Goal: Task Accomplishment & Management: Use online tool/utility

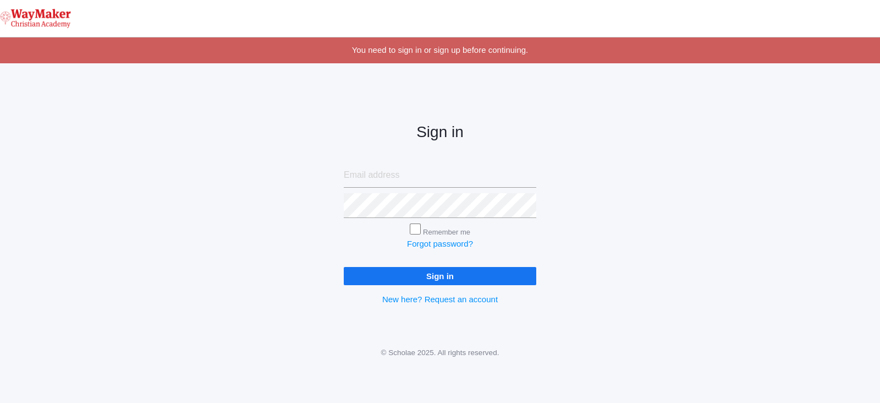
type input "rlepage@waymakerchristian.com"
click at [393, 277] on input "Sign in" at bounding box center [440, 276] width 193 height 18
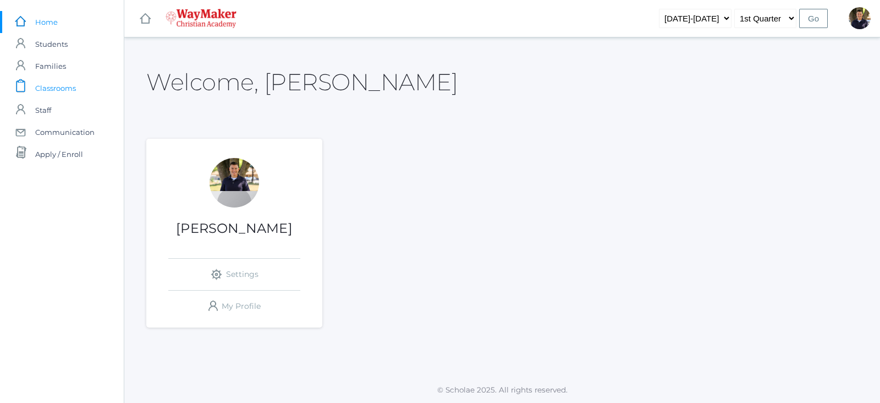
click at [63, 87] on span "Classrooms" at bounding box center [55, 88] width 41 height 22
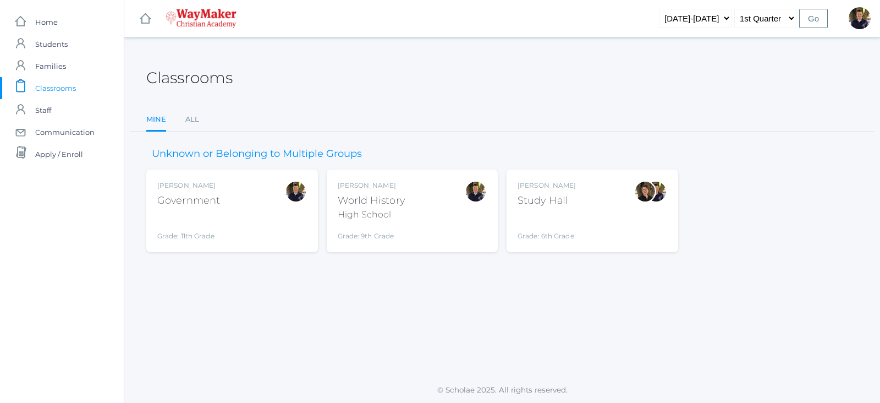
click at [359, 208] on div "High School" at bounding box center [371, 214] width 67 height 13
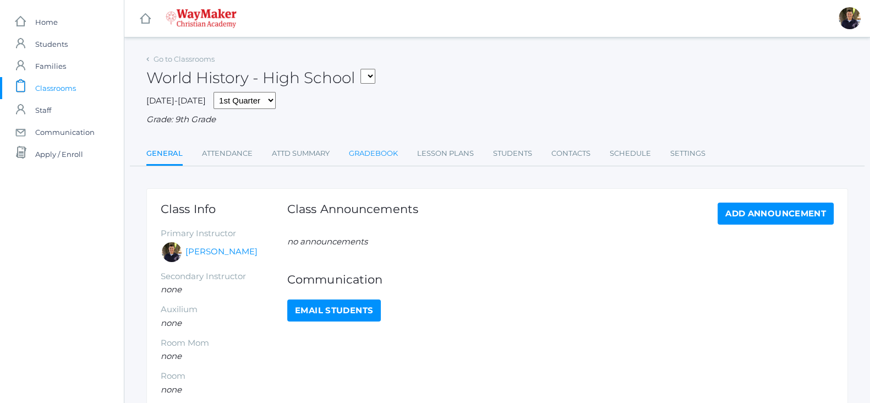
click at [380, 153] on link "Gradebook" at bounding box center [373, 153] width 49 height 22
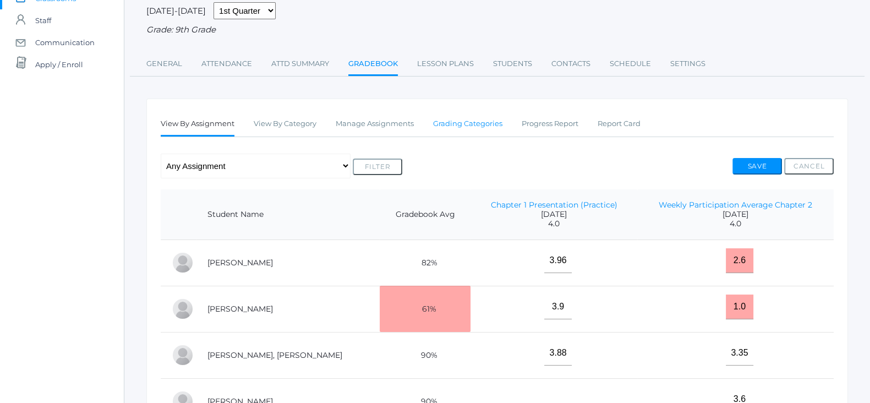
scroll to position [68, 0]
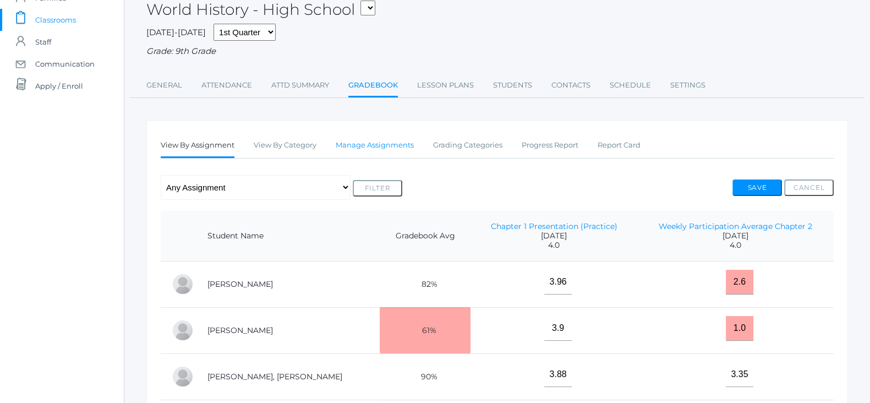
click at [357, 144] on link "Manage Assignments" at bounding box center [375, 145] width 78 height 22
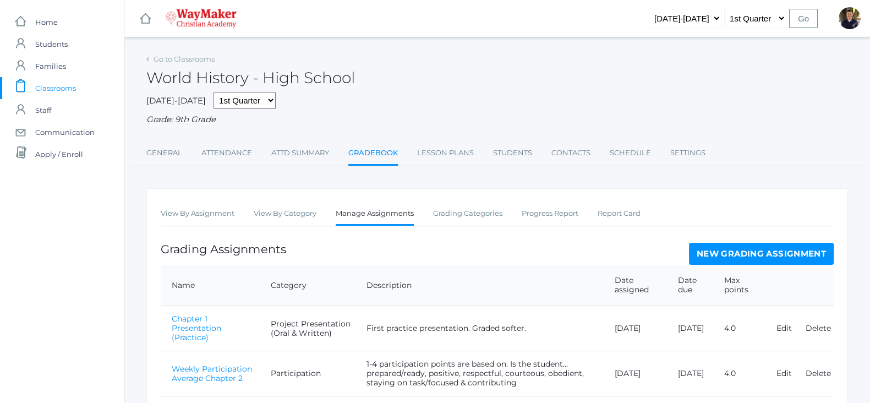
scroll to position [47, 0]
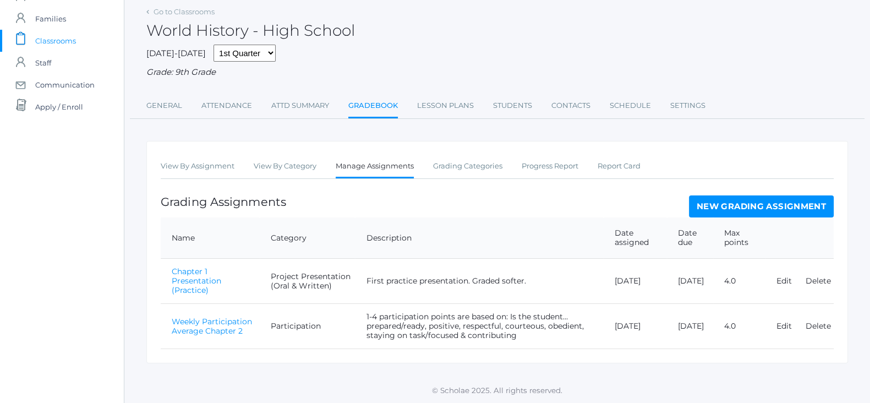
click at [705, 201] on link "New Grading Assignment" at bounding box center [761, 206] width 145 height 22
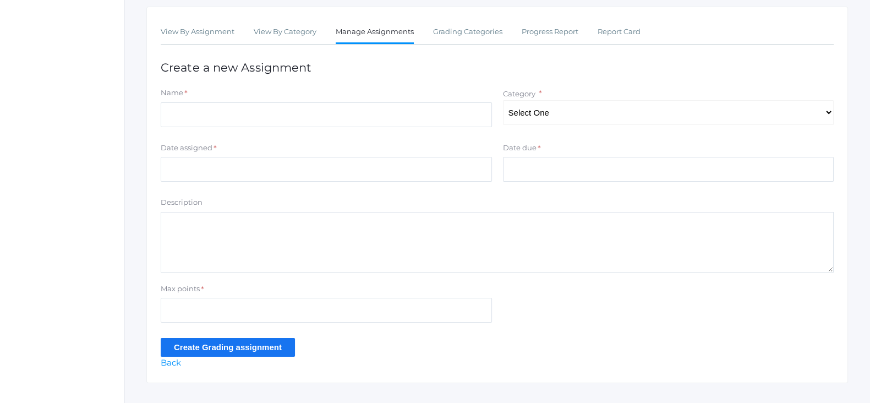
scroll to position [202, 0]
